Goal: Task Accomplishment & Management: Manage account settings

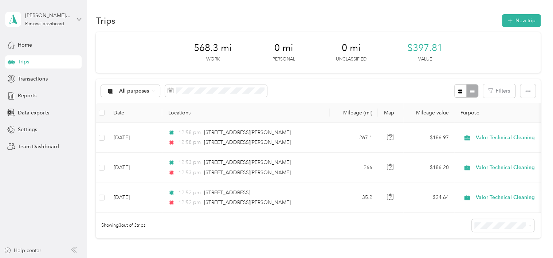
click at [80, 19] on icon at bounding box center [79, 19] width 4 height 3
click at [46, 59] on div "Team dashboard" at bounding box center [31, 56] width 39 height 8
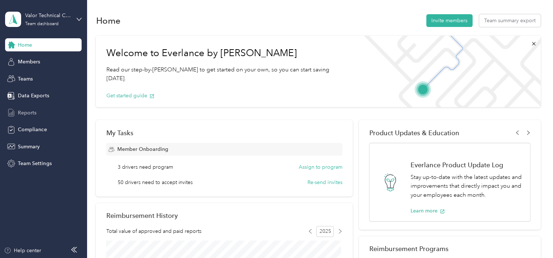
click at [31, 111] on span "Reports" at bounding box center [27, 113] width 19 height 8
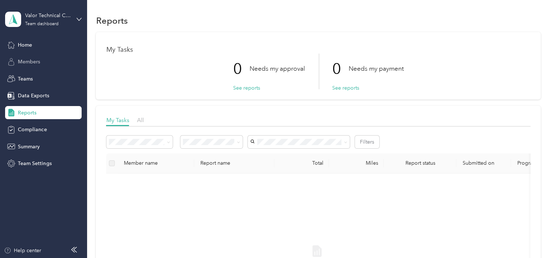
click at [32, 60] on span "Members" at bounding box center [29, 62] width 22 height 8
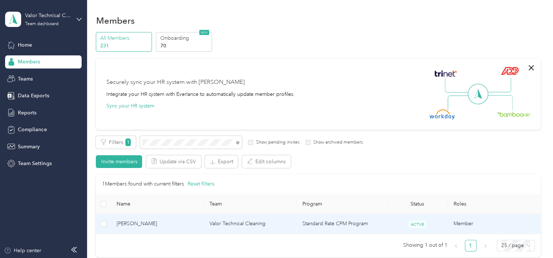
click at [308, 221] on td "Standard Rate CPM Program" at bounding box center [342, 224] width 91 height 20
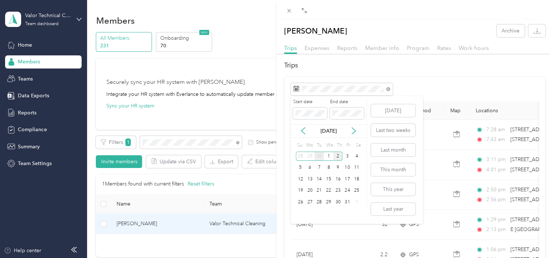
click at [322, 155] on div "30" at bounding box center [318, 156] width 9 height 9
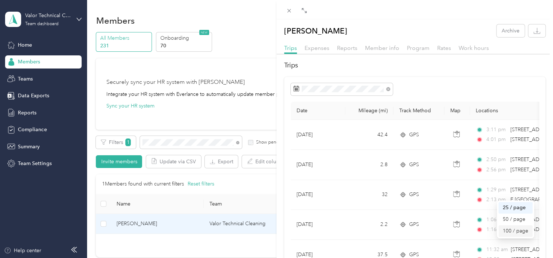
click at [505, 230] on div "100 / page" at bounding box center [516, 231] width 26 height 8
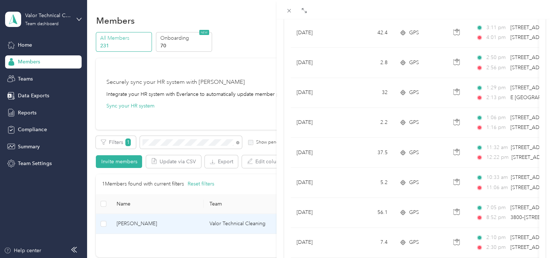
scroll to position [98, 0]
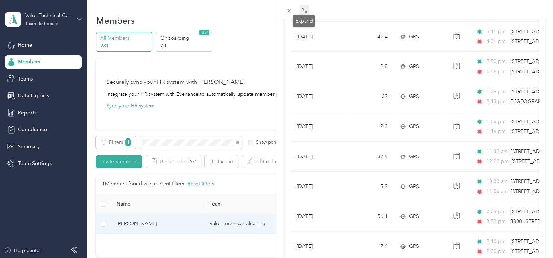
click at [304, 10] on icon at bounding box center [304, 11] width 6 height 6
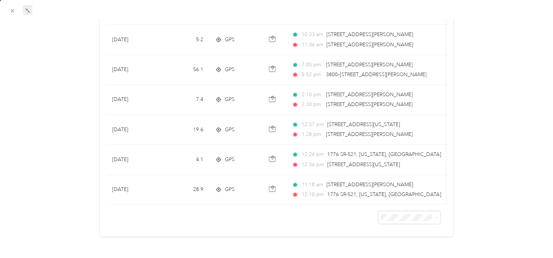
scroll to position [254, 0]
click at [402, 202] on li "100 per load" at bounding box center [405, 197] width 62 height 13
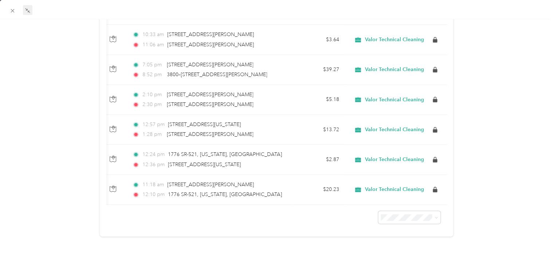
click at [551, 15] on div at bounding box center [276, 9] width 553 height 19
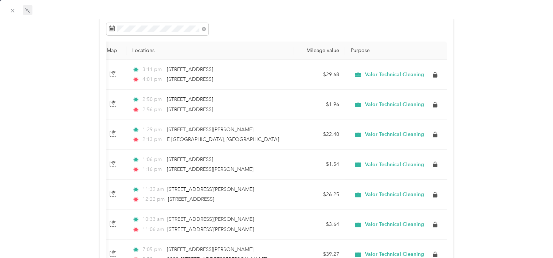
scroll to position [0, 0]
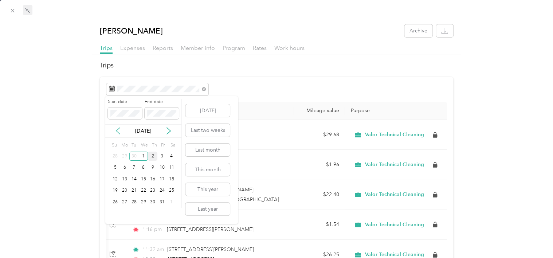
click at [118, 129] on icon at bounding box center [117, 130] width 7 height 7
click at [123, 155] on div "1" at bounding box center [124, 156] width 9 height 9
click at [134, 202] on div "30" at bounding box center [133, 202] width 9 height 9
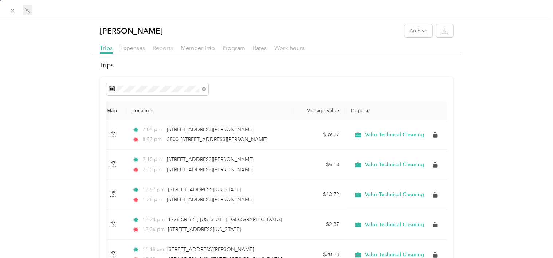
click at [162, 47] on span "Reports" at bounding box center [163, 47] width 20 height 7
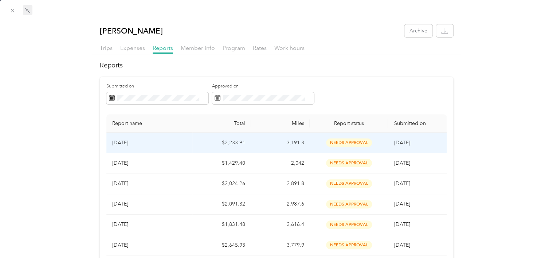
click at [172, 139] on p "[DATE]" at bounding box center [149, 143] width 74 height 8
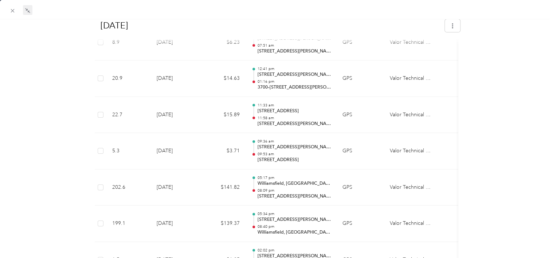
scroll to position [4174, 0]
